Goal: Check status: Check status

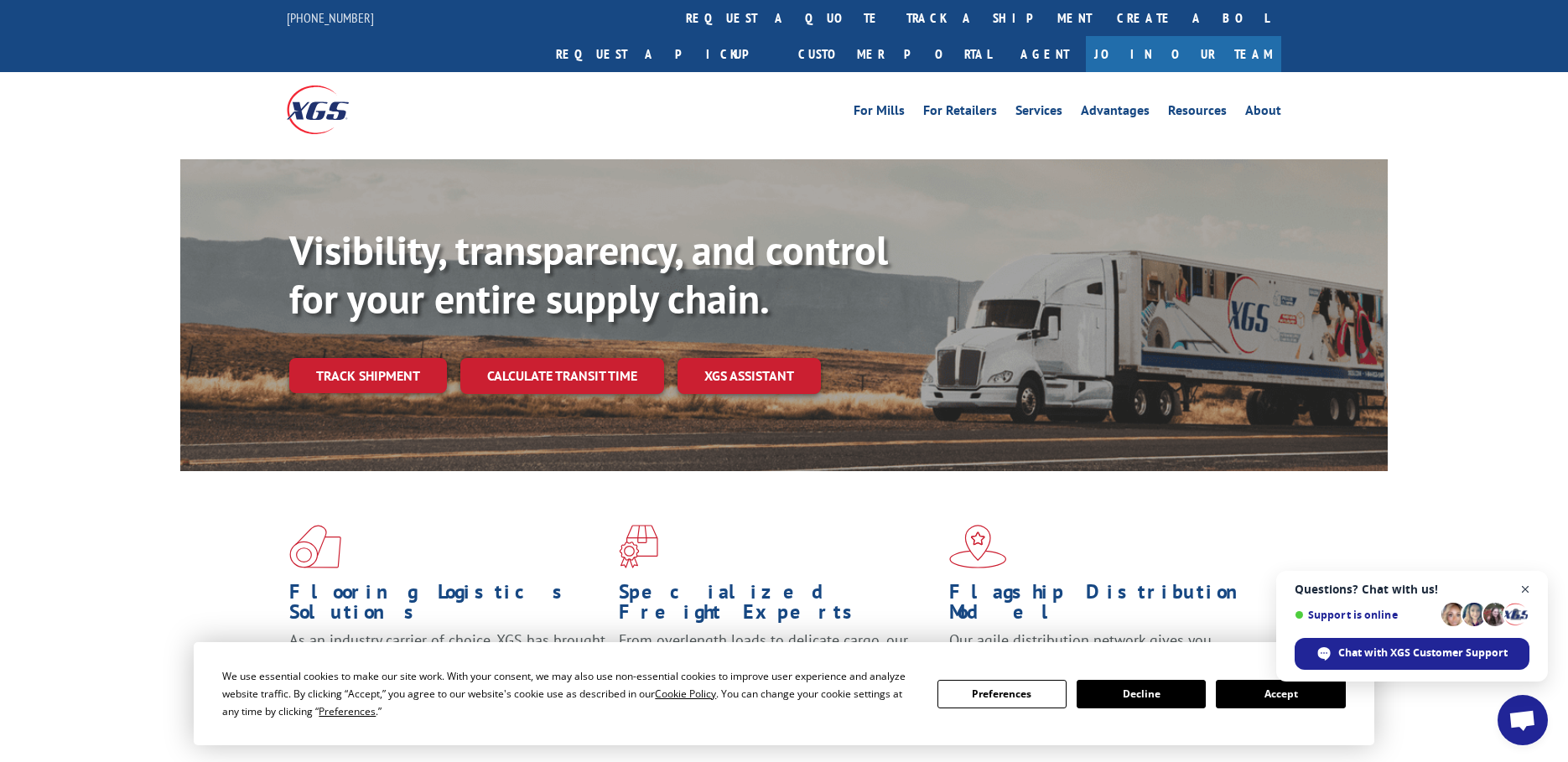
click at [1524, 591] on span "Close chat" at bounding box center [1525, 589] width 21 height 21
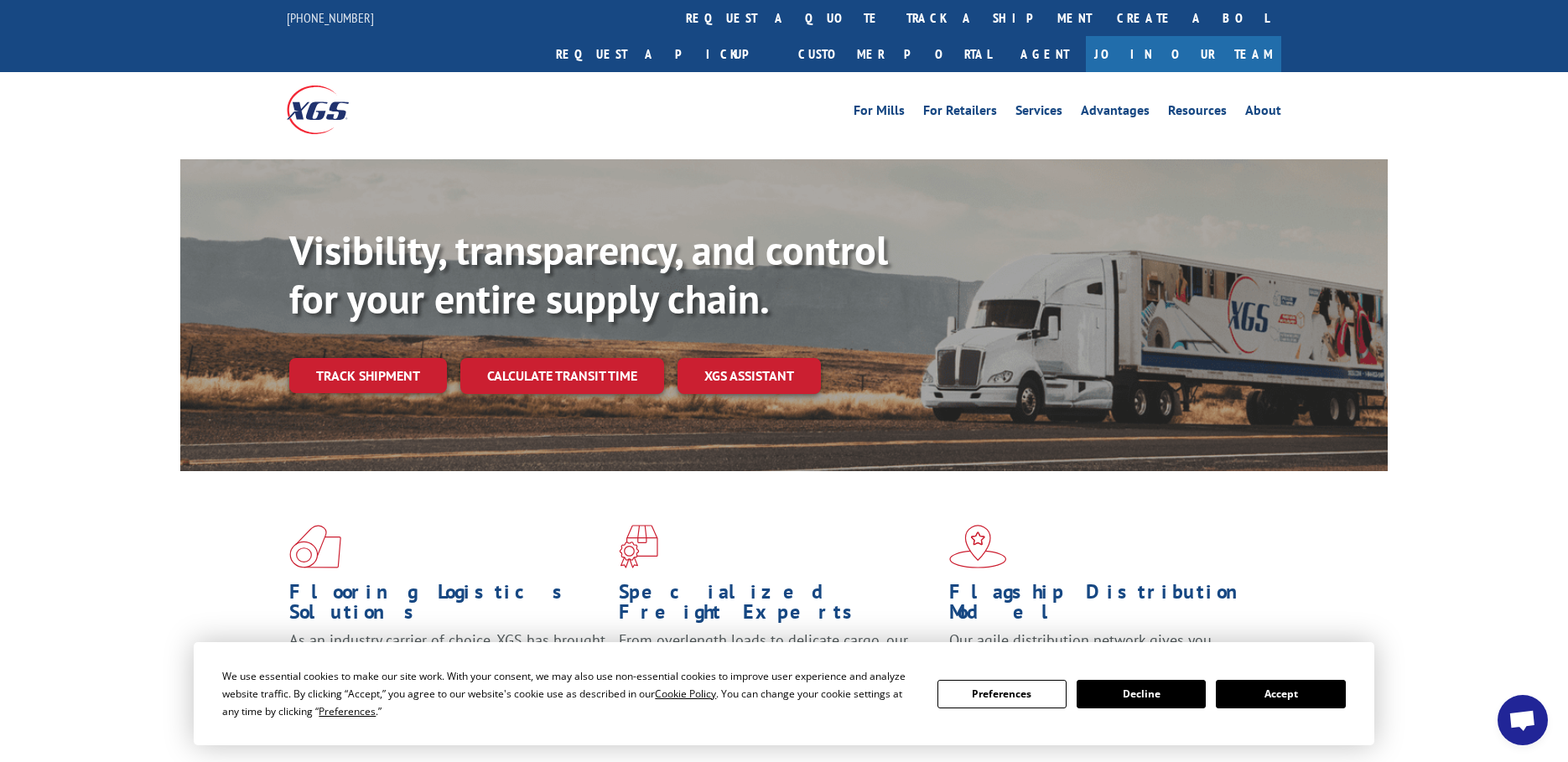
click at [1303, 695] on button "Accept" at bounding box center [1280, 693] width 129 height 28
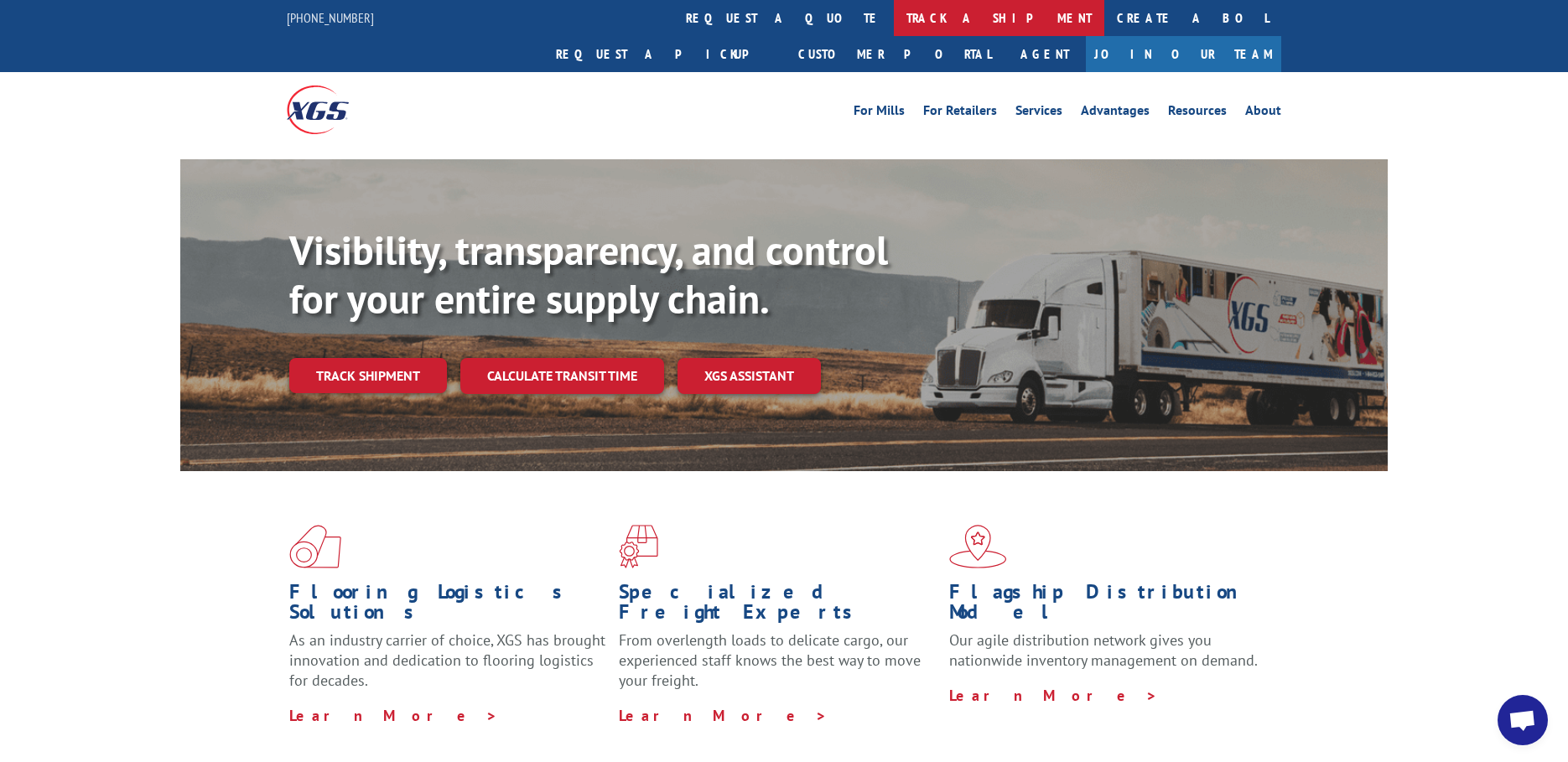
click at [894, 16] on link "track a shipment" at bounding box center [998, 18] width 210 height 36
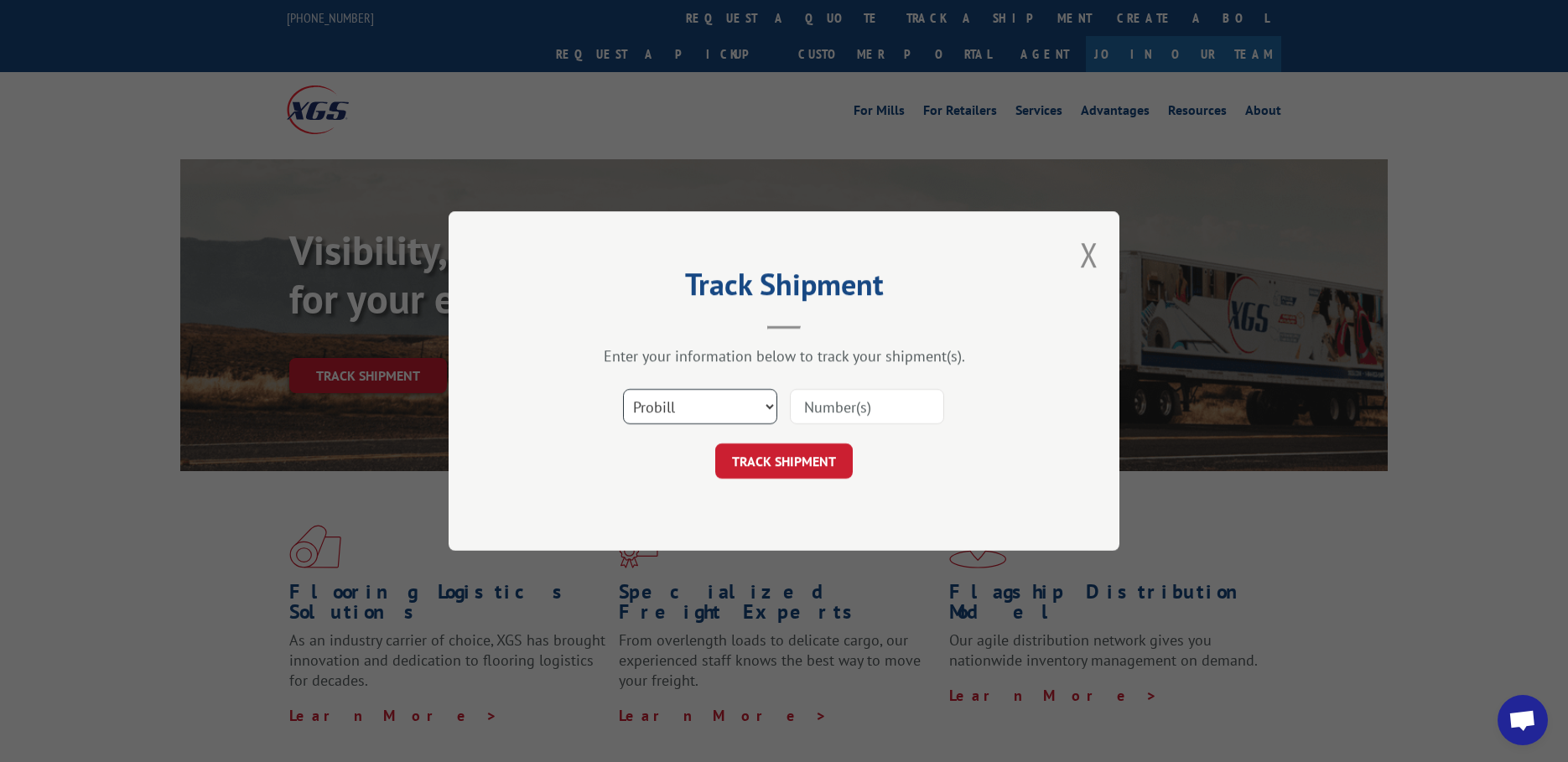
click at [712, 411] on select "Select category... Probill BOL PO" at bounding box center [700, 406] width 155 height 35
click at [623, 389] on select "Select category... Probill BOL PO" at bounding box center [700, 406] width 155 height 35
click at [886, 412] on input at bounding box center [867, 406] width 155 height 35
paste input "7074379"
type input "7074379"
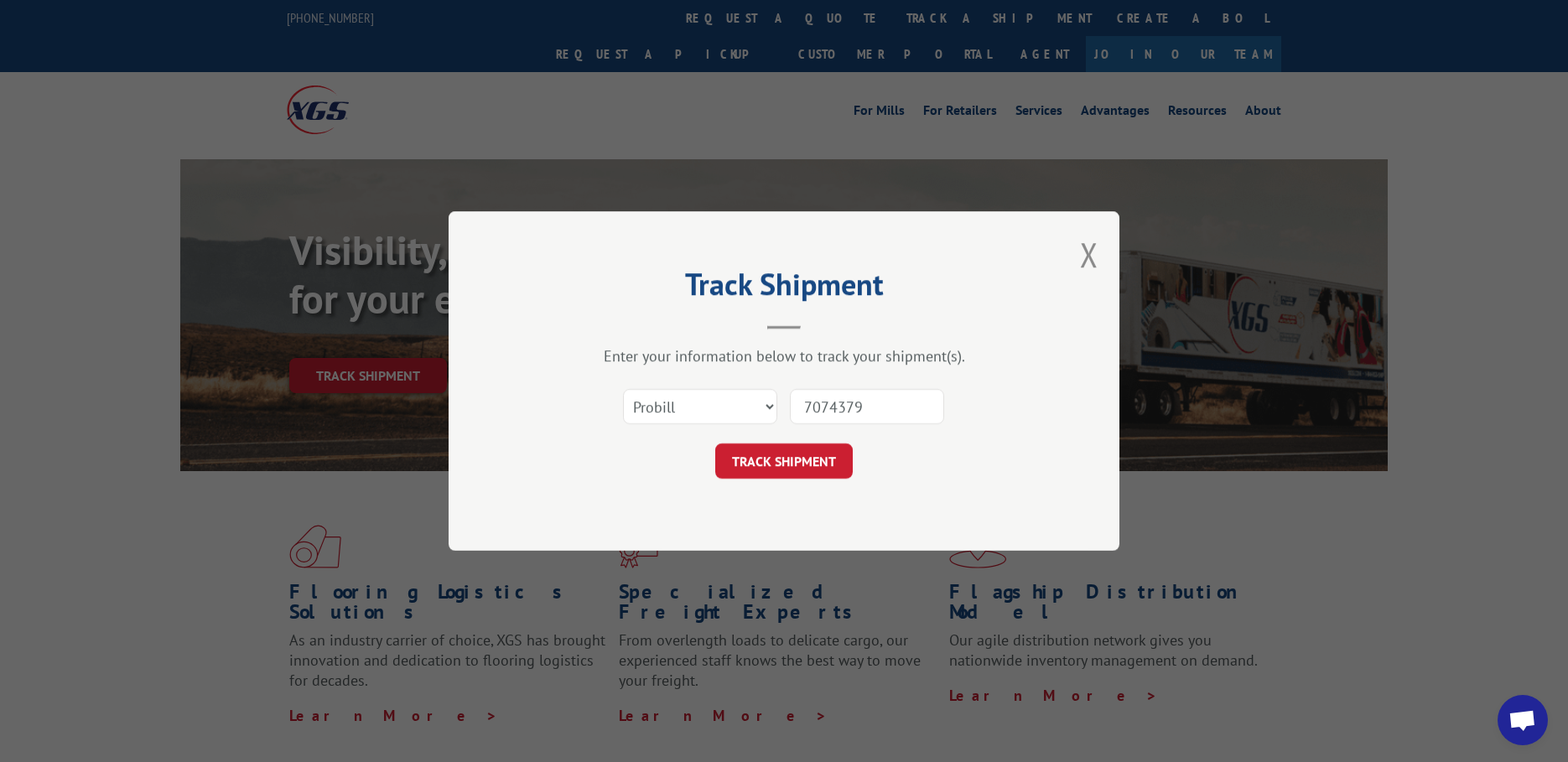
click at [715, 443] on button "TRACK SHIPMENT" at bounding box center [784, 460] width 137 height 35
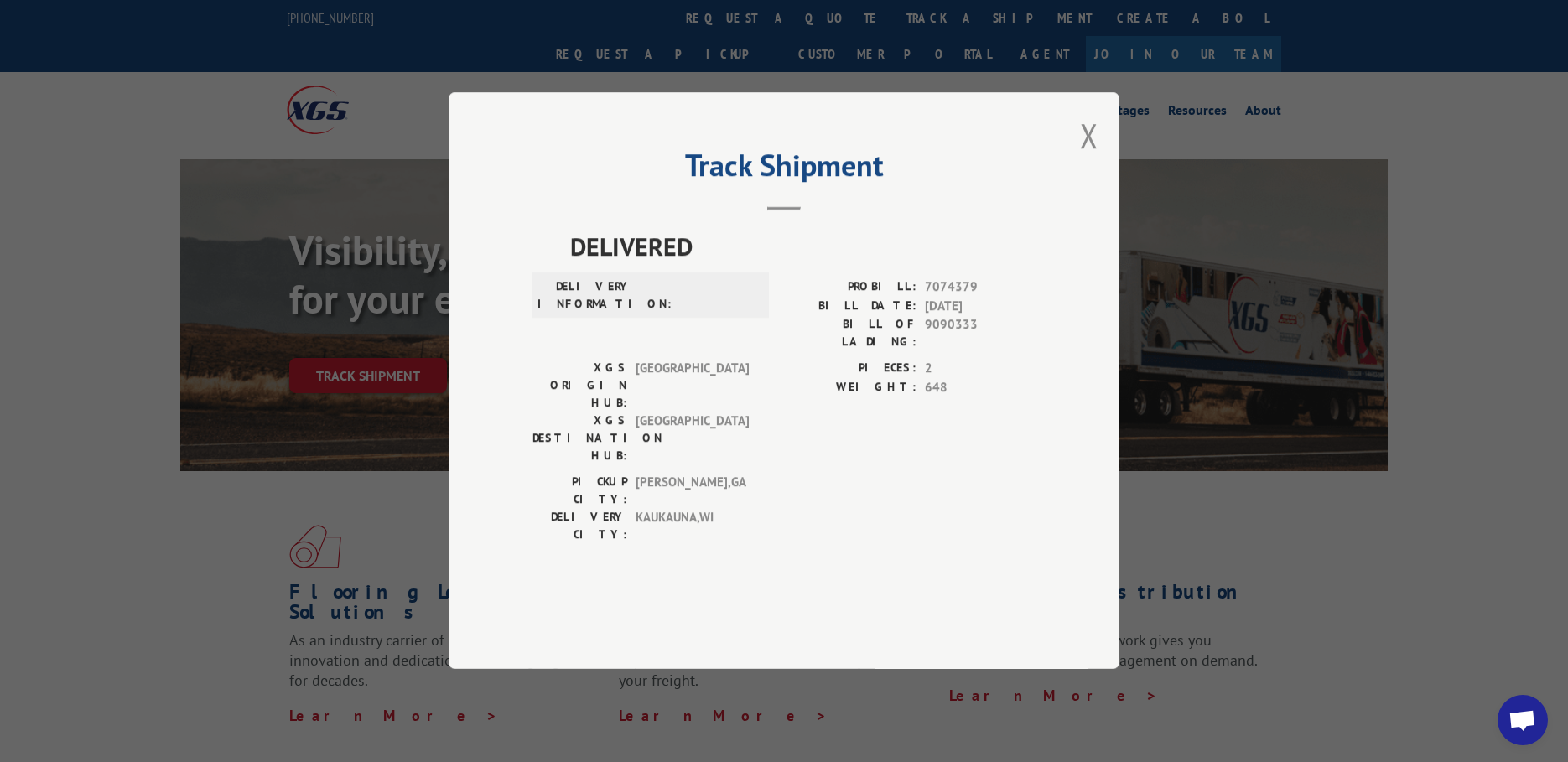
click at [1073, 185] on div "Track Shipment DELIVERED DELIVERY INFORMATION: PROBILL: 7074379 BILL DATE: [DAT…" at bounding box center [784, 380] width 671 height 576
click at [1091, 157] on button "Close modal" at bounding box center [1089, 136] width 18 height 45
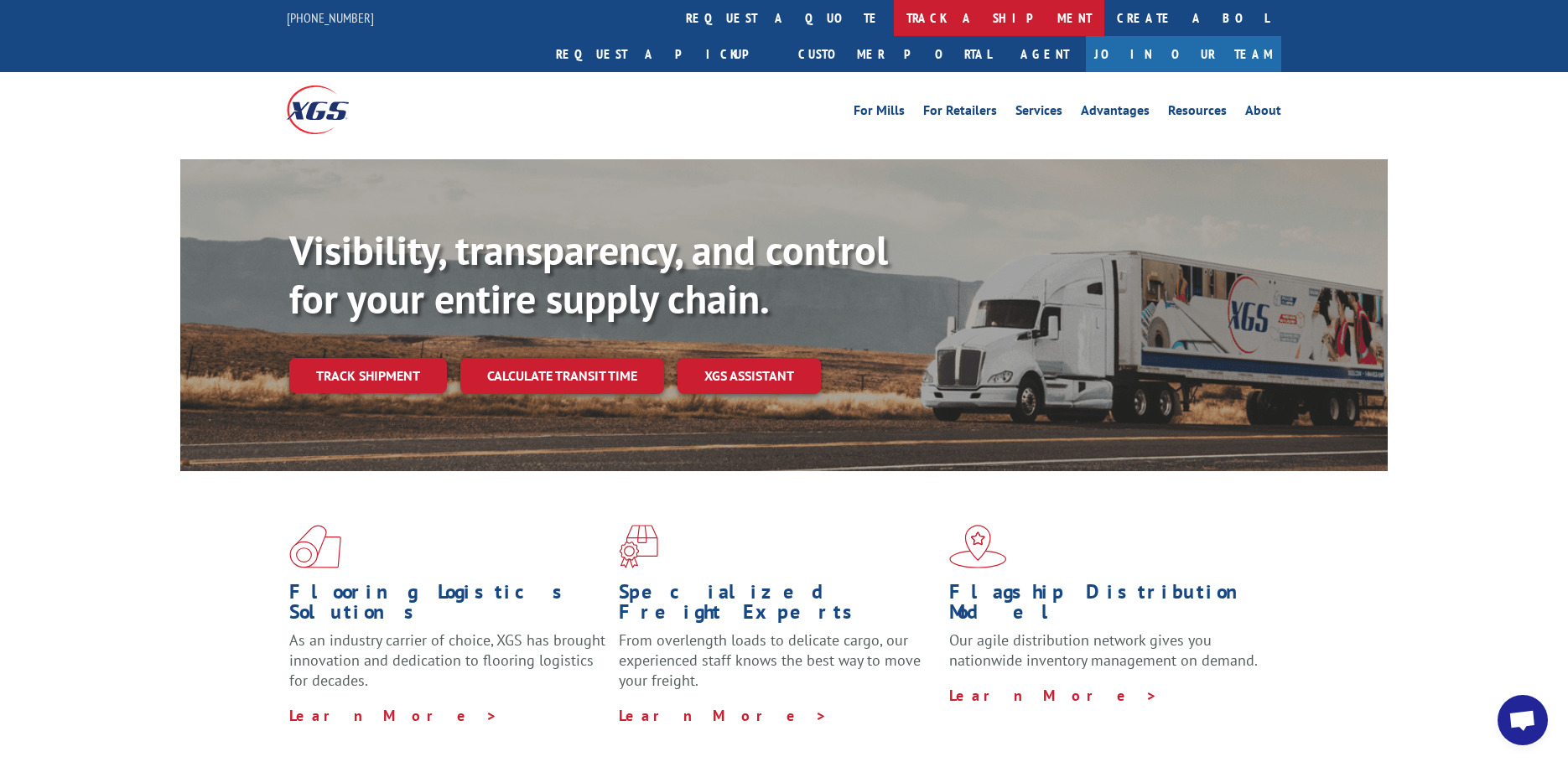
click at [894, 17] on link "track a shipment" at bounding box center [998, 18] width 210 height 36
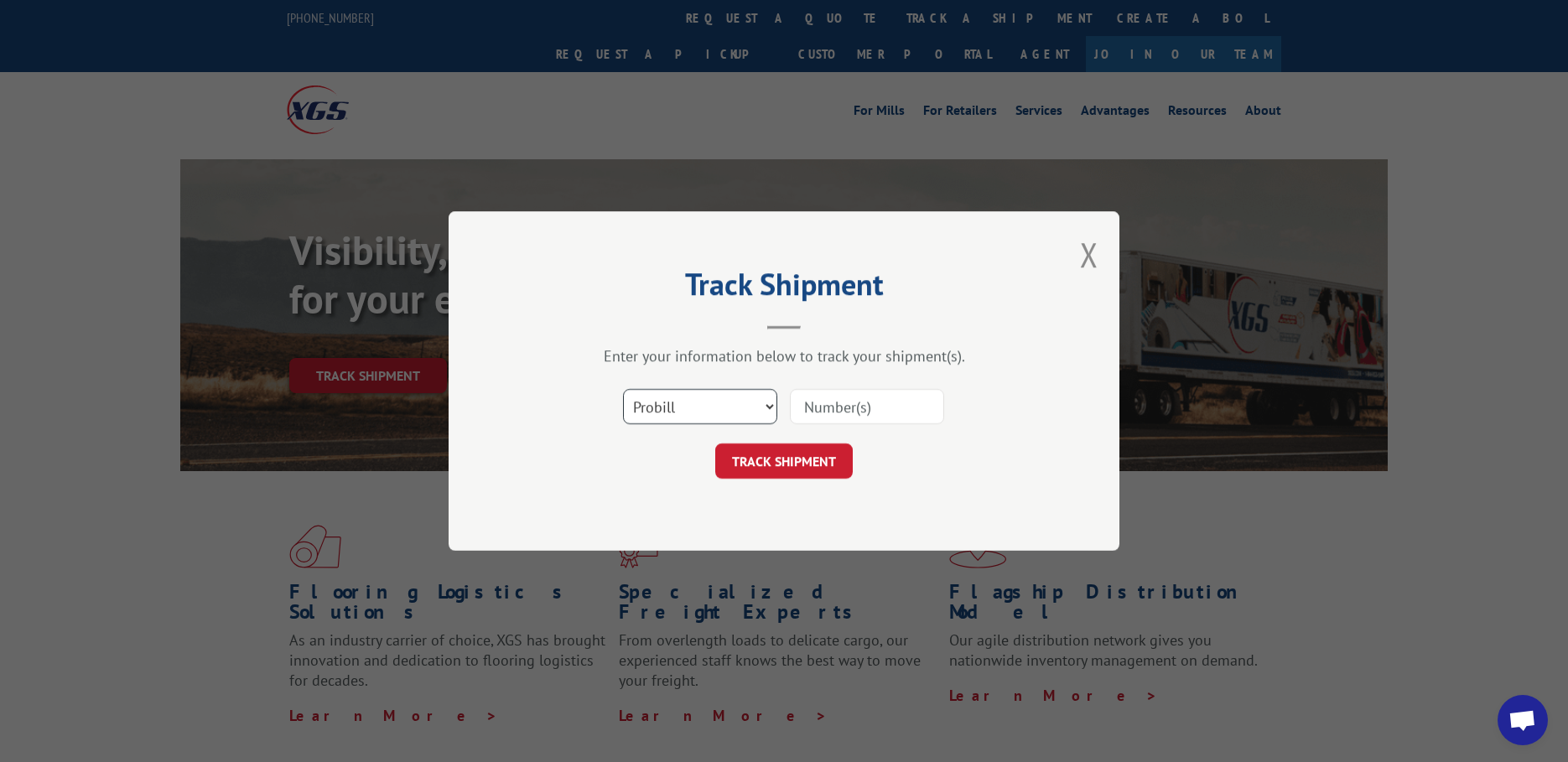
click at [676, 415] on select "Select category... Probill BOL PO" at bounding box center [700, 406] width 155 height 35
select select "bol"
click at [623, 389] on select "Select category... Probill BOL PO" at bounding box center [700, 406] width 155 height 35
click at [842, 396] on input at bounding box center [867, 406] width 155 height 35
paste input "7074379"
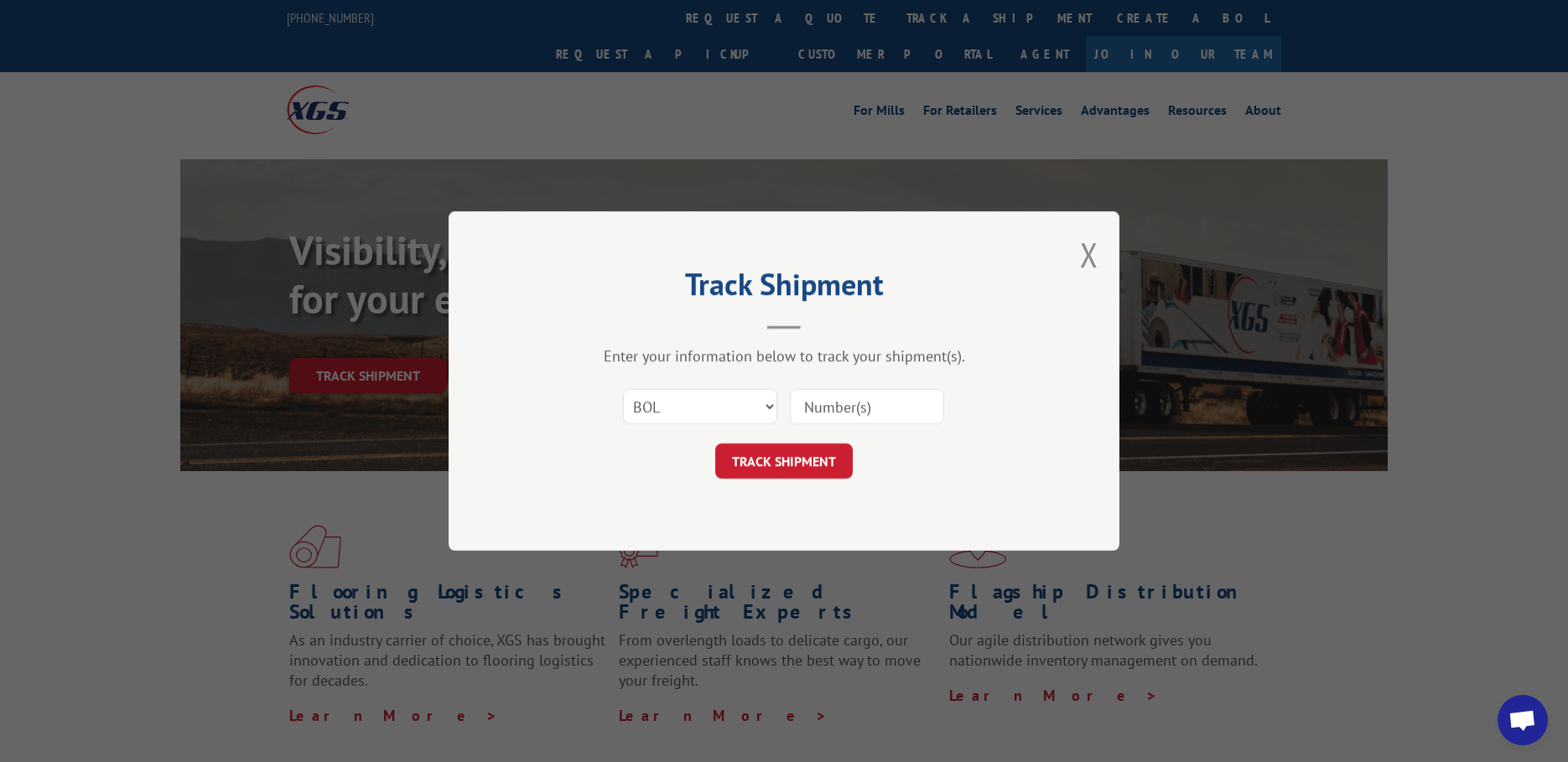
type input "7074379"
click button "TRACK SHIPMENT" at bounding box center [784, 460] width 137 height 35
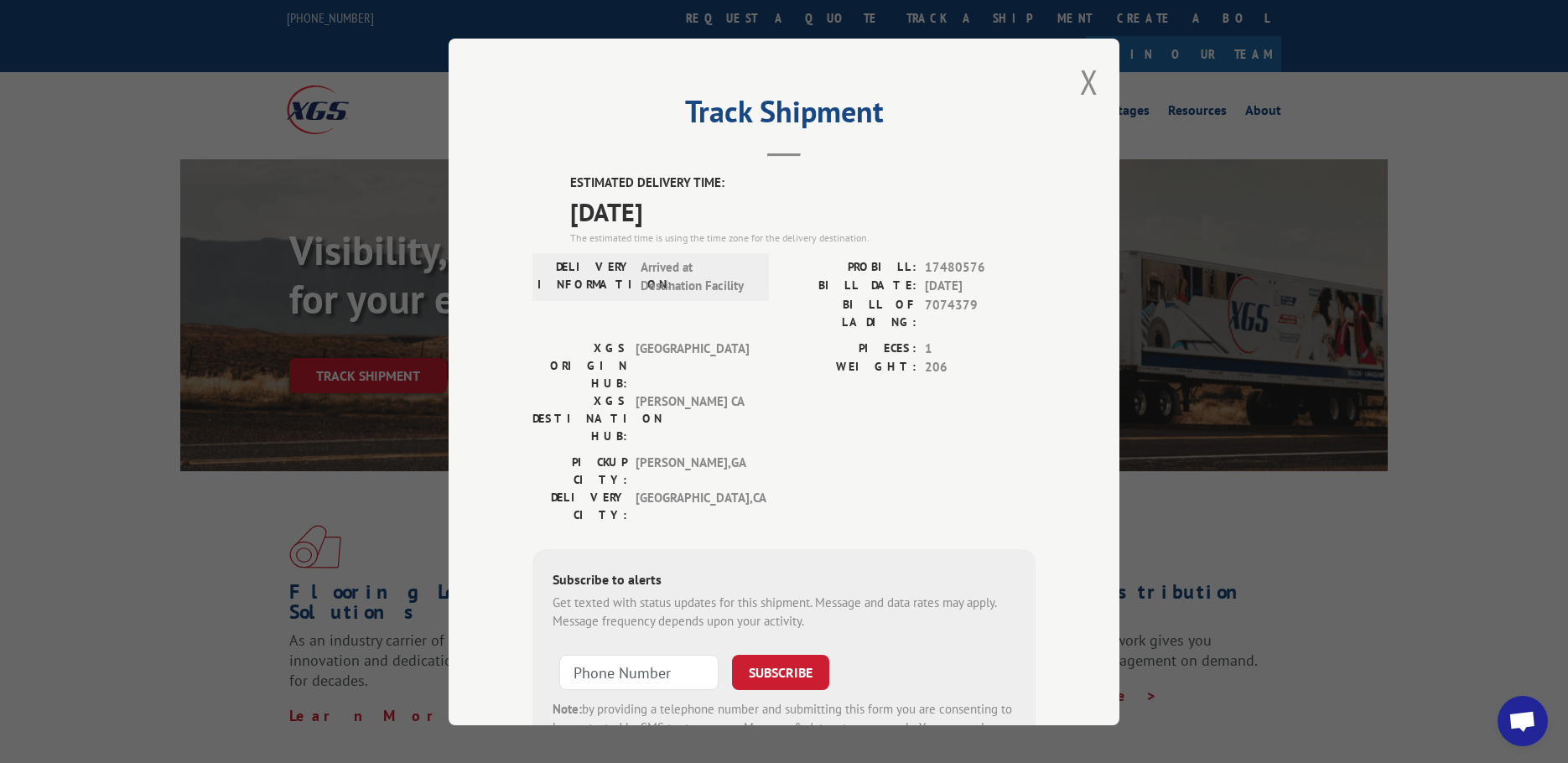
click at [1092, 80] on div "Track Shipment ESTIMATED DELIVERY TIME: [DATE] The estimated time is using the …" at bounding box center [784, 382] width 671 height 687
click at [1089, 77] on button "Close modal" at bounding box center [1089, 82] width 18 height 45
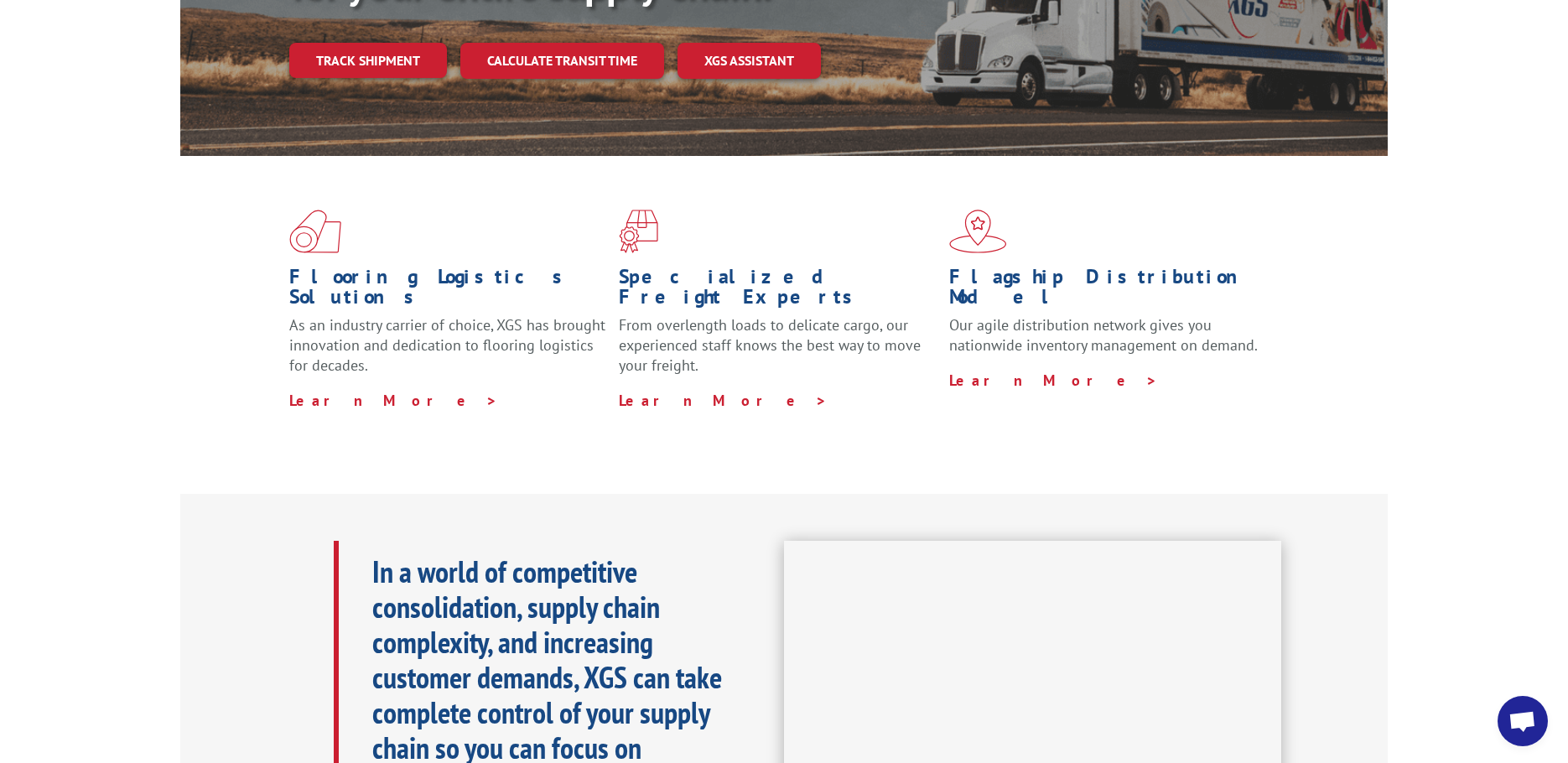
scroll to position [503, 0]
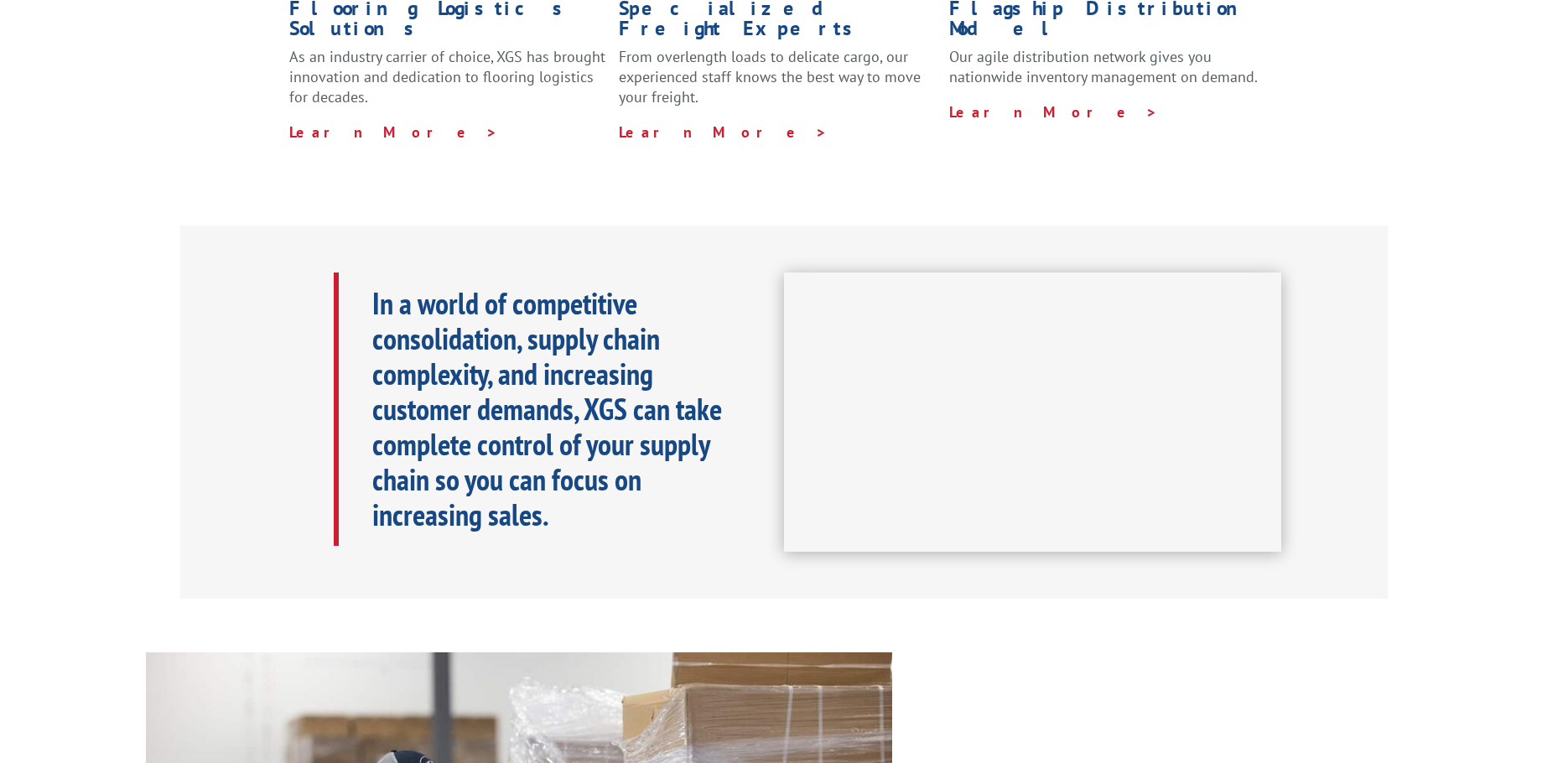
scroll to position [503, 0]
